Goal: Check status: Check status

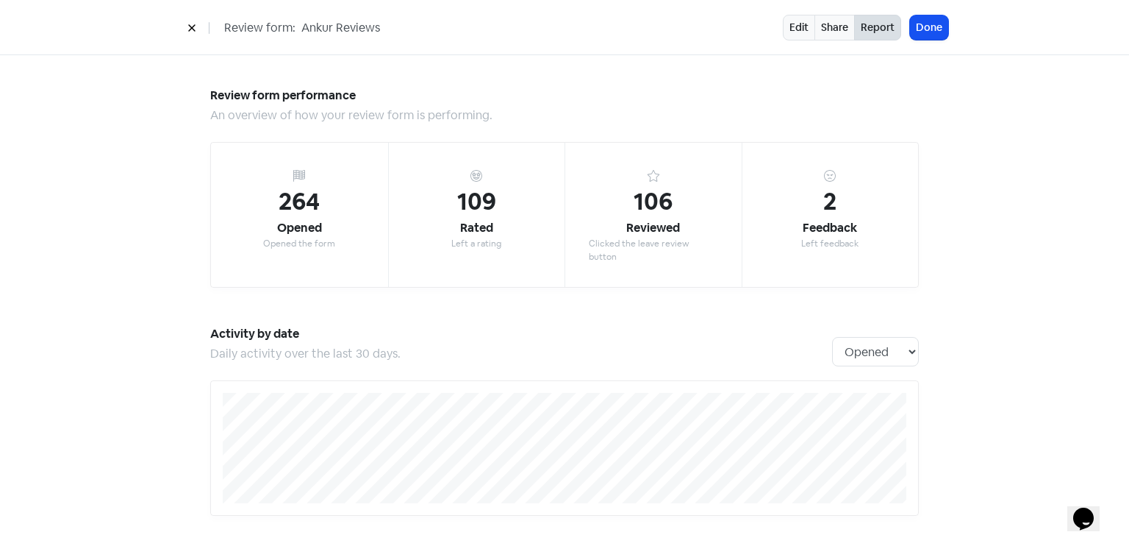
scroll to position [1287, 0]
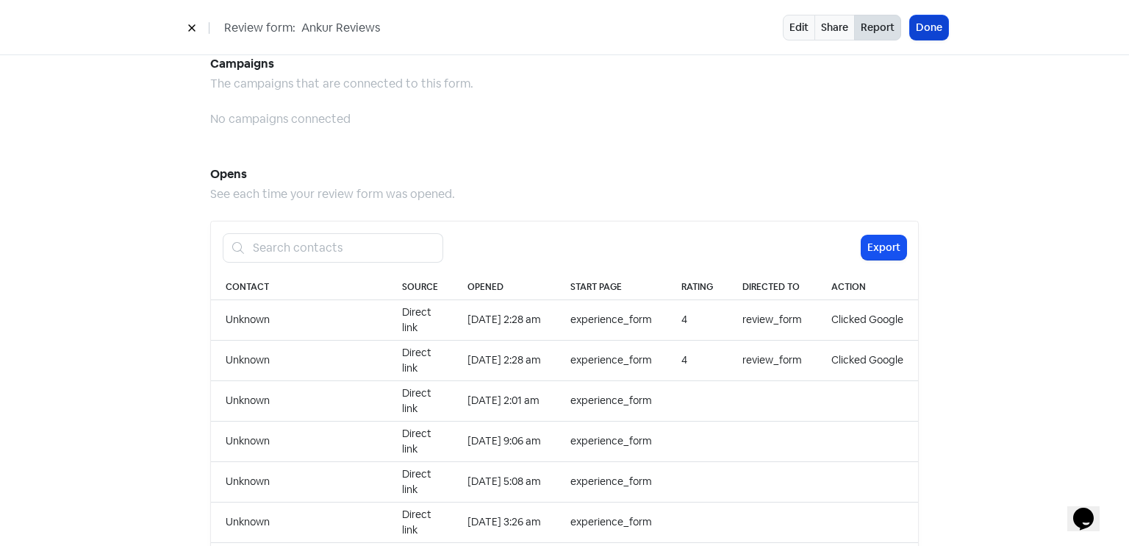
click at [938, 19] on button "Done" at bounding box center [929, 27] width 38 height 24
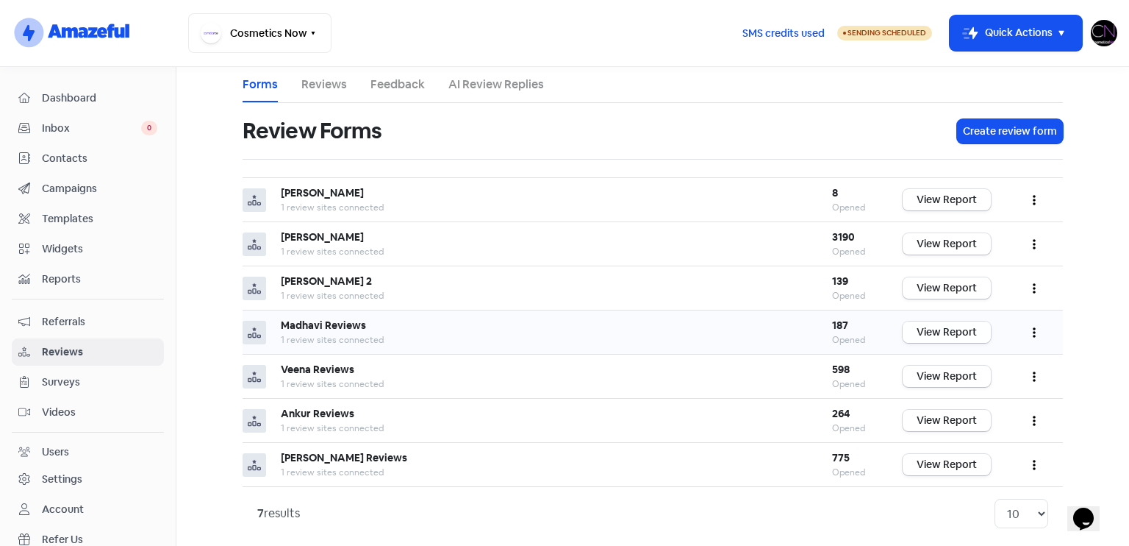
click at [932, 335] on link "View Report" at bounding box center [947, 331] width 88 height 21
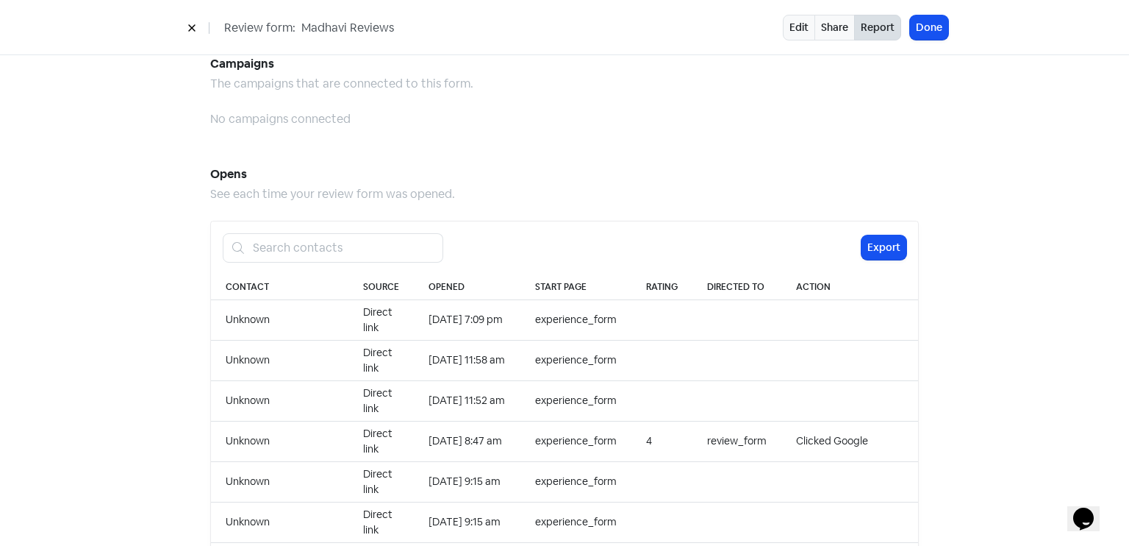
scroll to position [1511, 0]
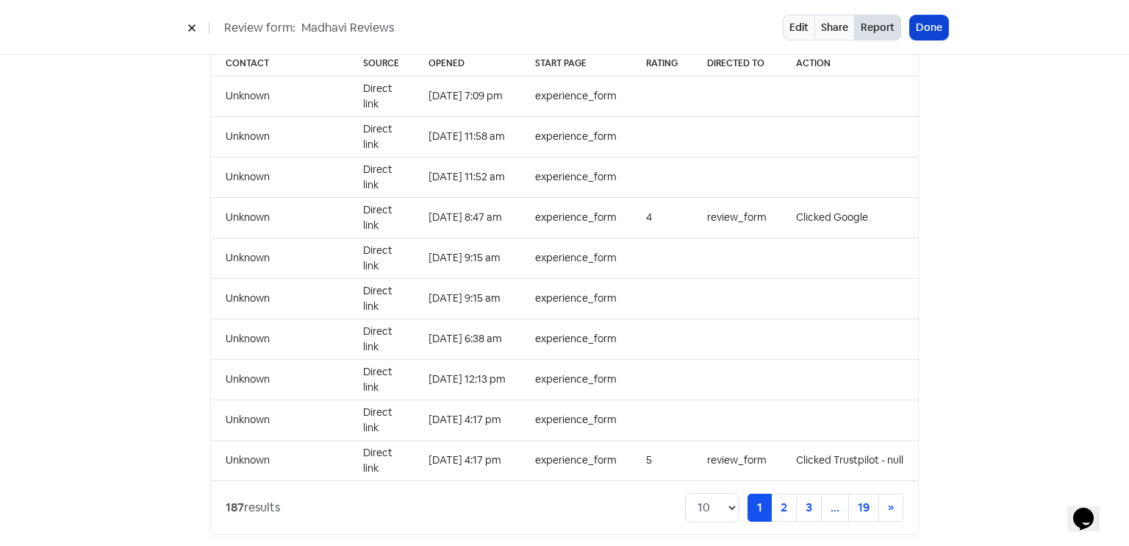
click at [931, 24] on button "Done" at bounding box center [929, 27] width 38 height 24
